Goal: Task Accomplishment & Management: Manage account settings

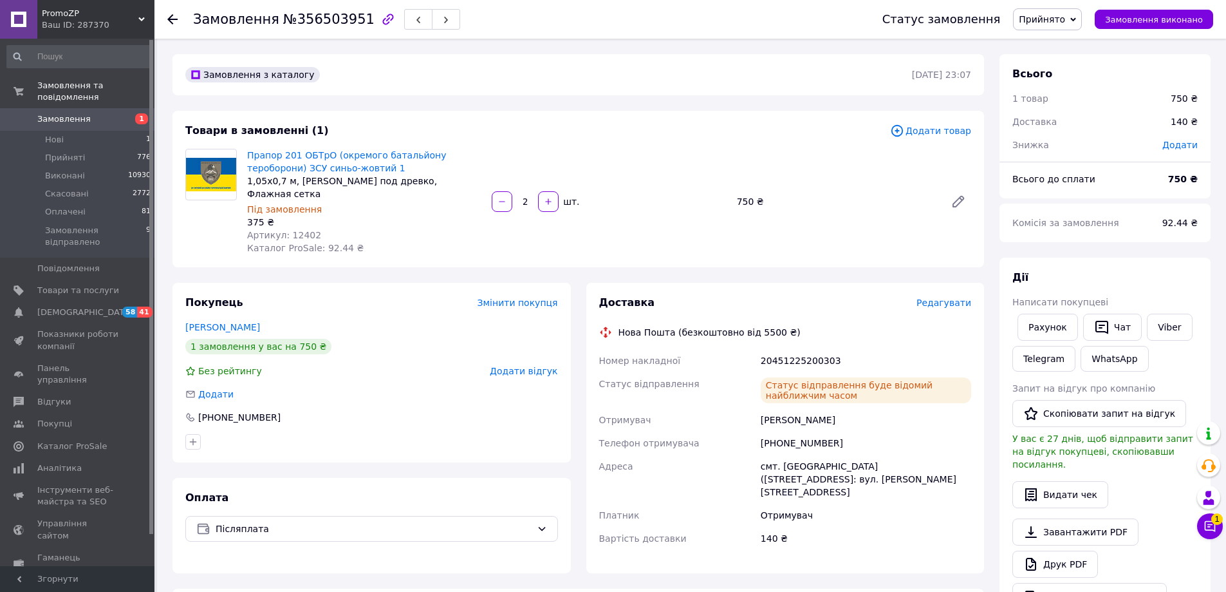
click at [168, 20] on use at bounding box center [172, 19] width 10 height 10
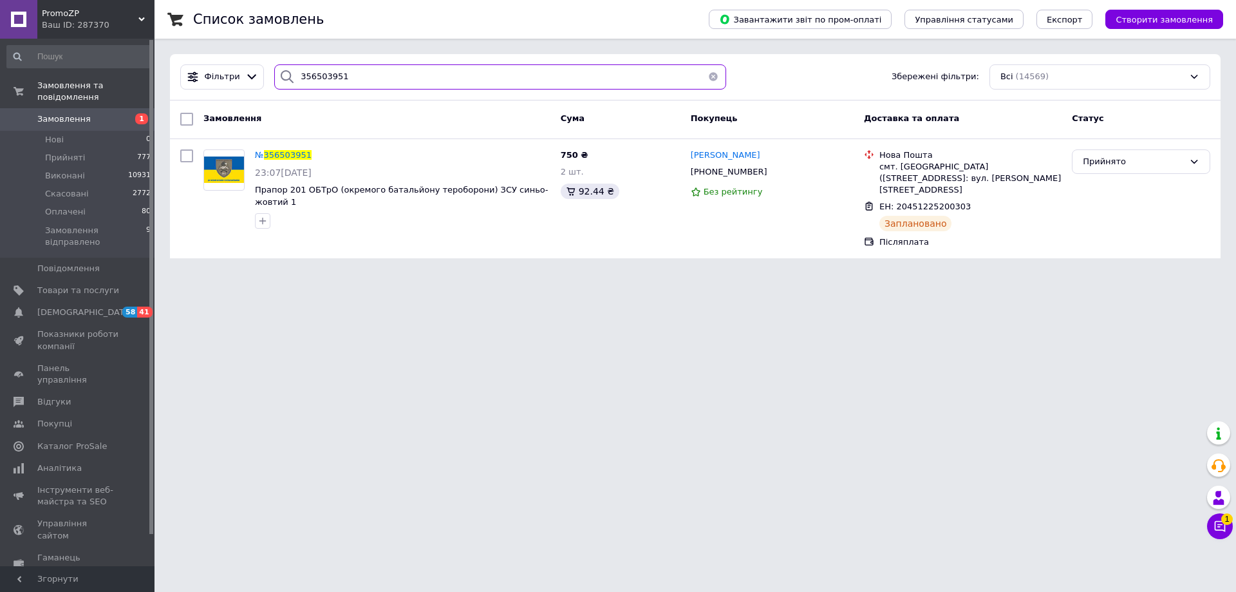
drag, startPoint x: 357, startPoint y: 73, endPoint x: 285, endPoint y: 82, distance: 72.7
click at [285, 82] on div "356503951" at bounding box center [500, 76] width 452 height 25
paste input "49904"
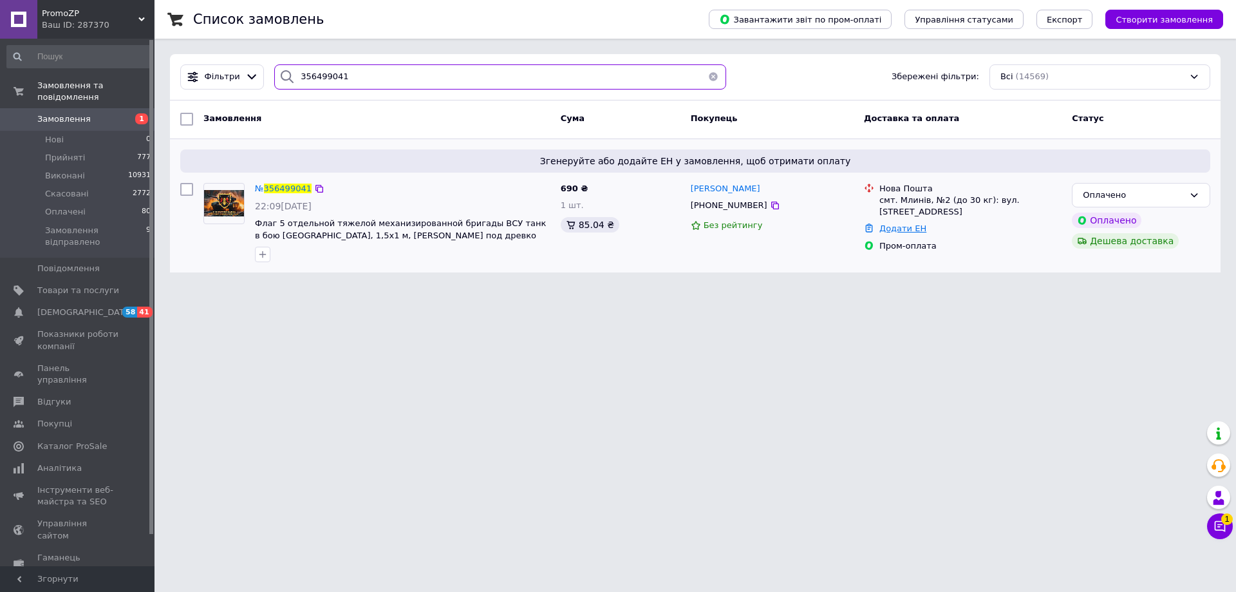
type input "356499041"
click at [908, 232] on link "Додати ЕН" at bounding box center [902, 228] width 47 height 10
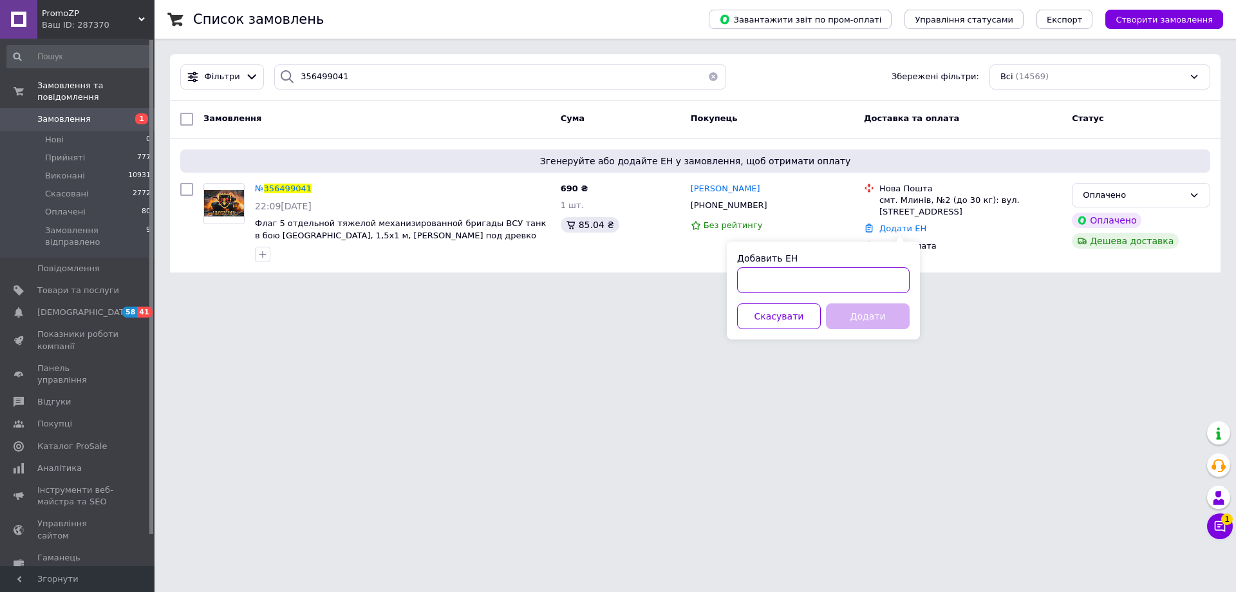
click at [754, 272] on input "Добавить ЕН" at bounding box center [823, 280] width 173 height 26
paste input "20451225254422"
type input "20451225254422"
click at [848, 308] on button "Додати" at bounding box center [868, 316] width 84 height 26
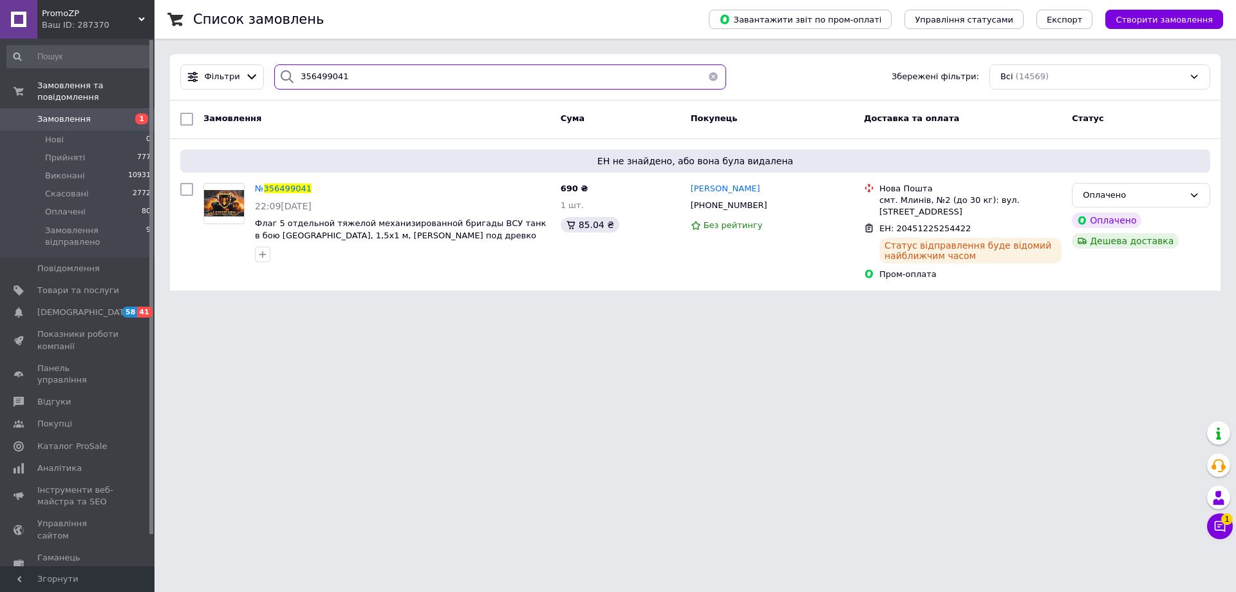
drag, startPoint x: 296, startPoint y: 75, endPoint x: 278, endPoint y: 93, distance: 25.0
click at [218, 77] on div "Фільтри 356499041 Збережені фільтри: Всі (14569)" at bounding box center [695, 76] width 1040 height 25
paste input "570188"
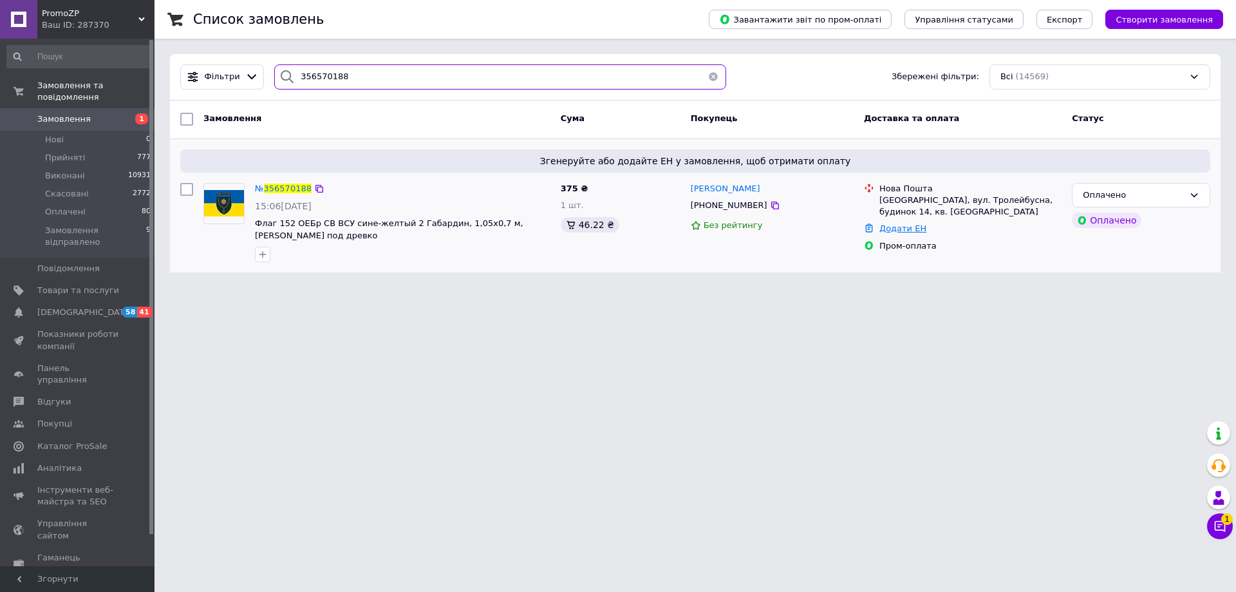
type input "356570188"
click at [902, 229] on link "Додати ЕН" at bounding box center [902, 228] width 47 height 10
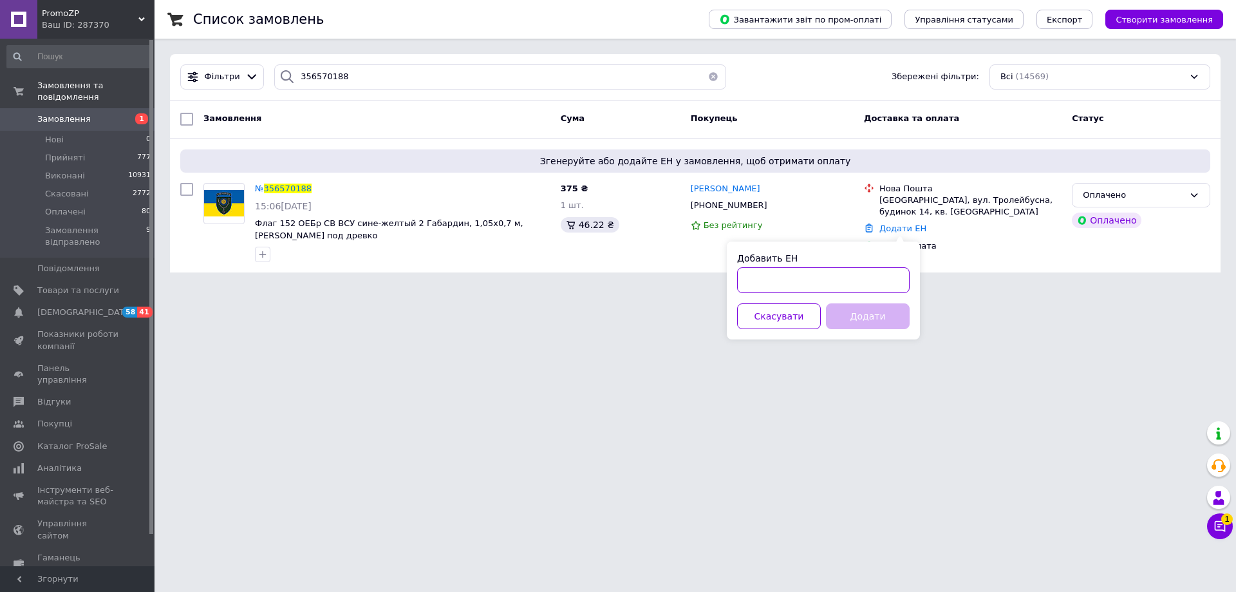
click at [866, 277] on input "Добавить ЕН" at bounding box center [823, 280] width 173 height 26
paste input "20451225258730"
type input "20451225258730"
click at [883, 315] on button "Додати" at bounding box center [868, 316] width 84 height 26
